Goal: Navigation & Orientation: Find specific page/section

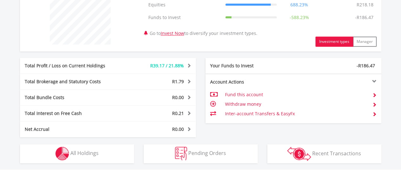
scroll to position [265, 0]
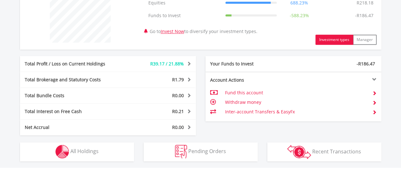
click at [244, 63] on div "Your Funds to Invest" at bounding box center [250, 64] width 88 height 6
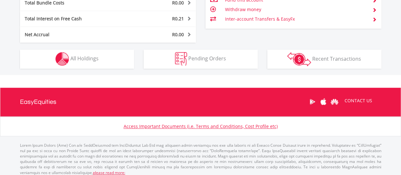
scroll to position [358, 0]
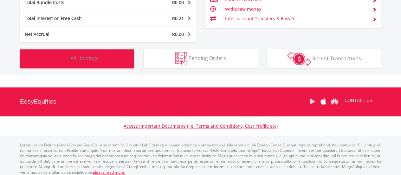
click at [123, 59] on button "Holdings All Holdings" at bounding box center [77, 58] width 114 height 19
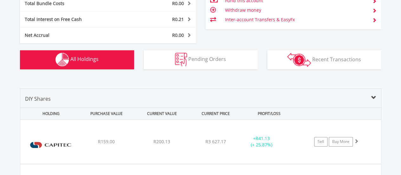
scroll to position [357, 0]
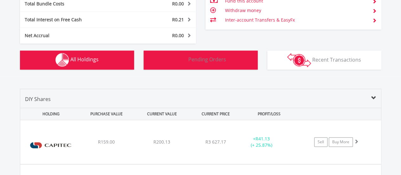
click at [179, 60] on img "button" at bounding box center [181, 60] width 12 height 14
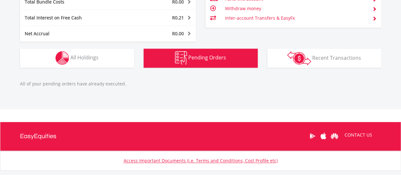
scroll to position [358, 0]
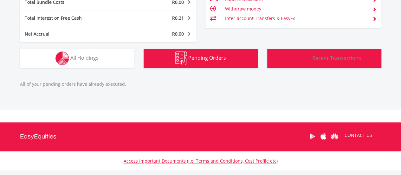
click at [279, 55] on button "Transactions Recent Transactions" at bounding box center [325, 58] width 114 height 19
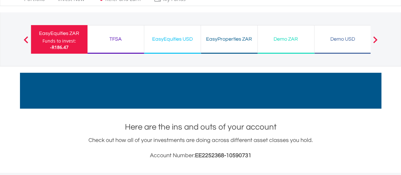
scroll to position [23, 0]
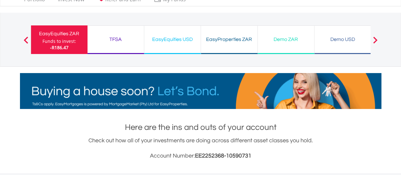
click at [116, 42] on div "TFSA" at bounding box center [115, 39] width 49 height 9
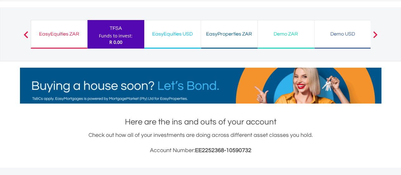
scroll to position [61, 121]
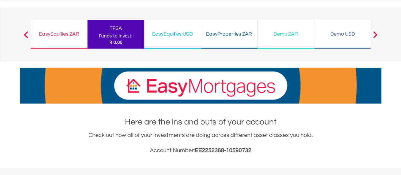
click at [171, 27] on div "EasyEquities USD Funds to invest: R 0.00" at bounding box center [172, 34] width 57 height 29
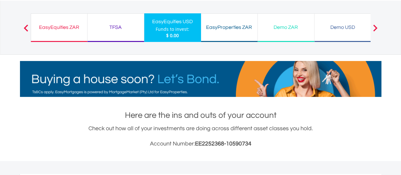
scroll to position [27, 0]
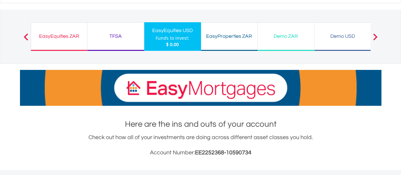
click at [222, 32] on div "EasyProperties ZAR" at bounding box center [229, 36] width 49 height 9
